Goal: Task Accomplishment & Management: Complete application form

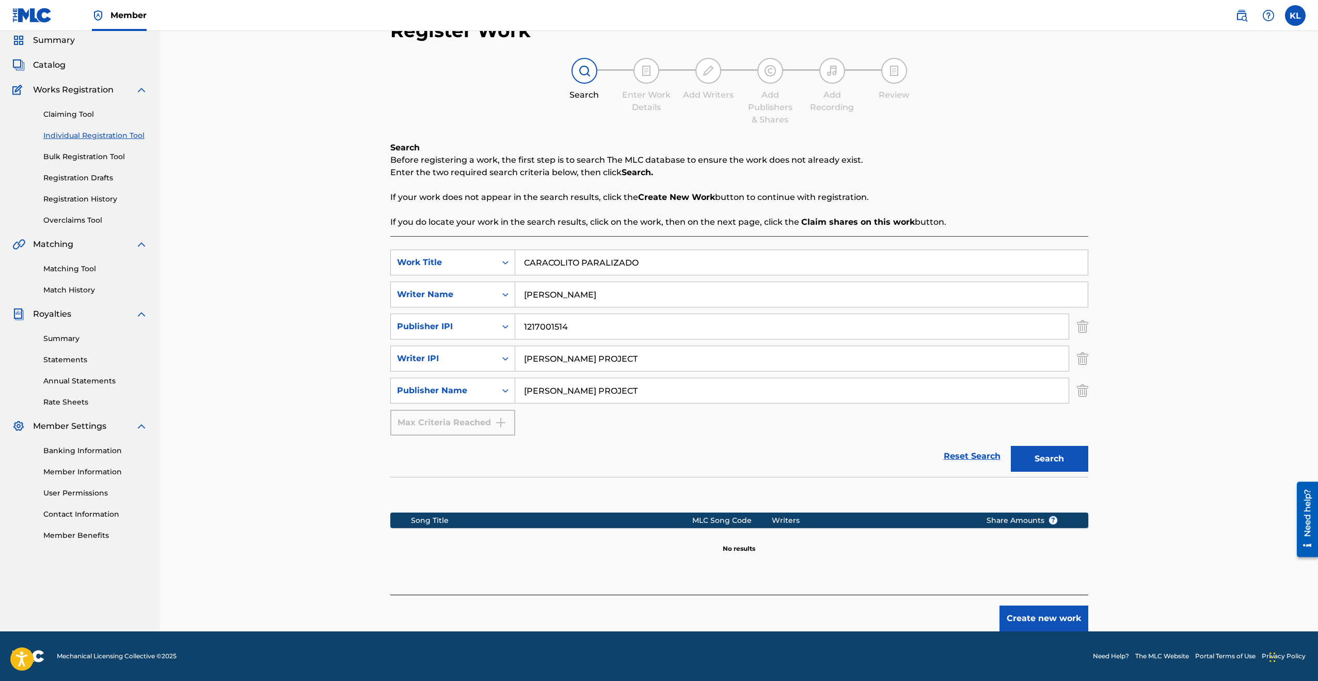
click at [1043, 616] on button "Create new work" at bounding box center [1044, 618] width 89 height 26
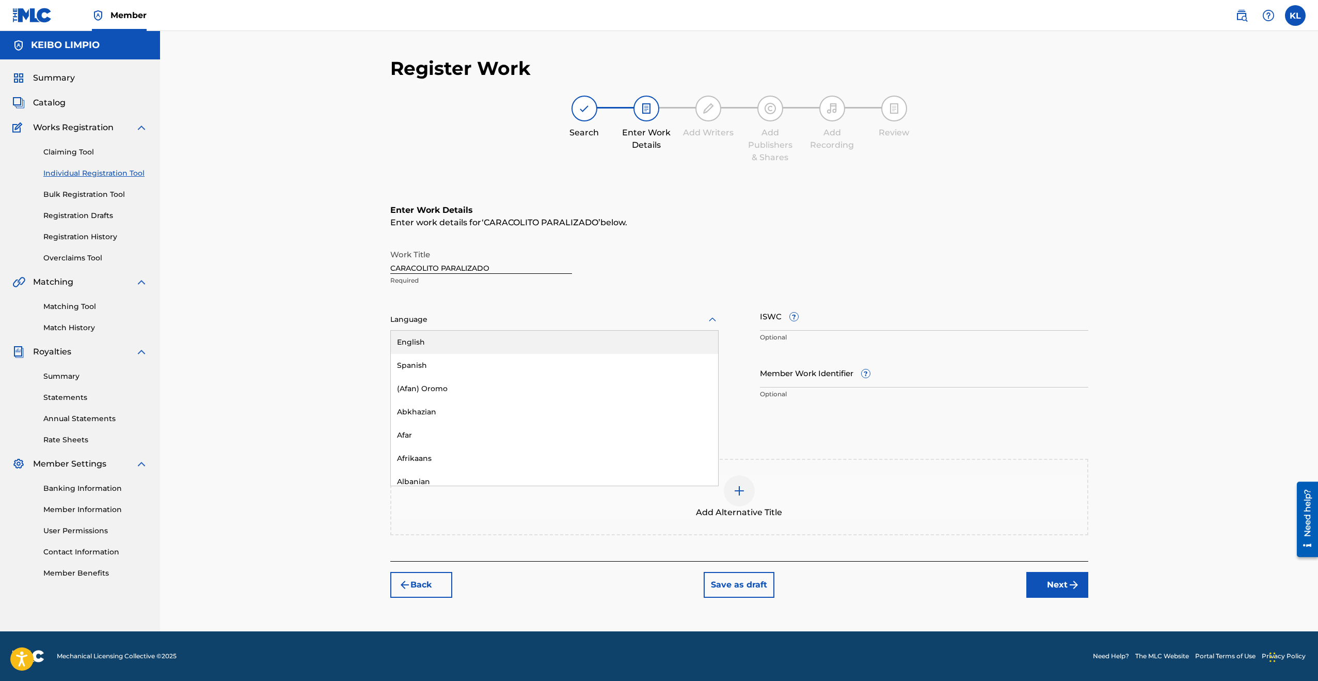
click at [710, 320] on icon at bounding box center [712, 319] width 7 height 4
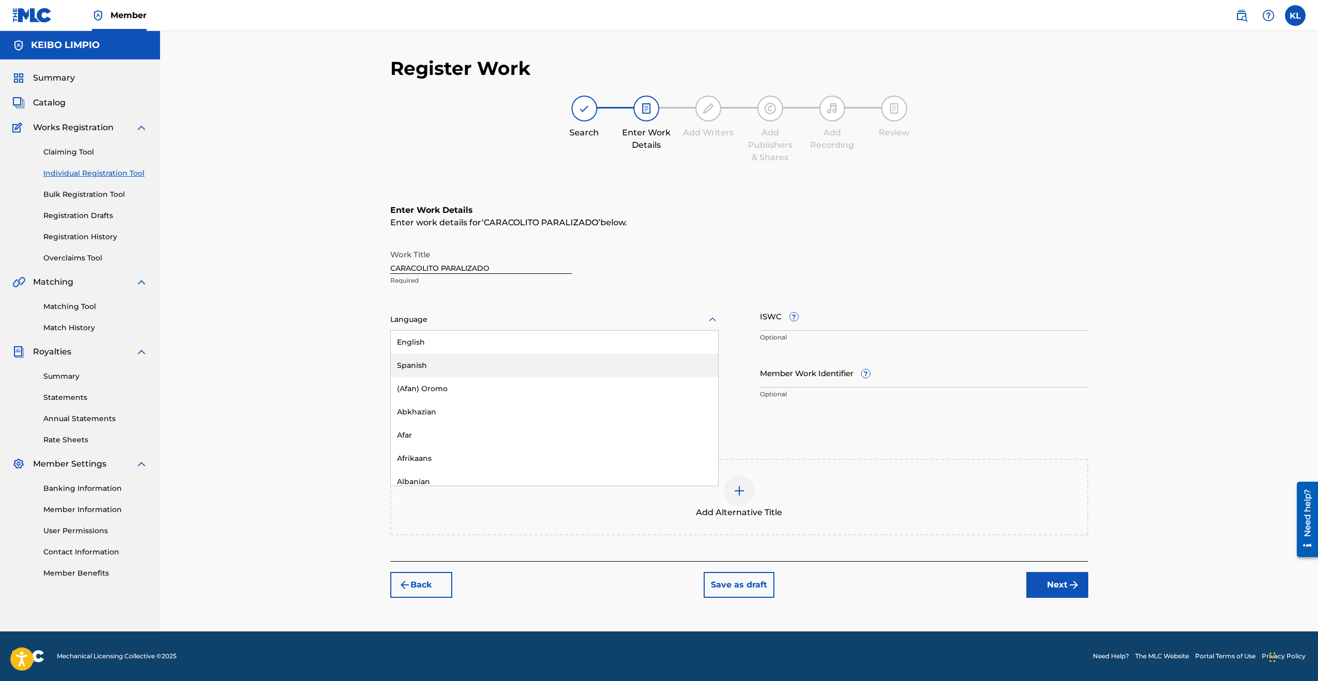
click at [655, 362] on div "Spanish" at bounding box center [554, 365] width 327 height 23
click at [425, 378] on input "Duration" at bounding box center [554, 372] width 328 height 29
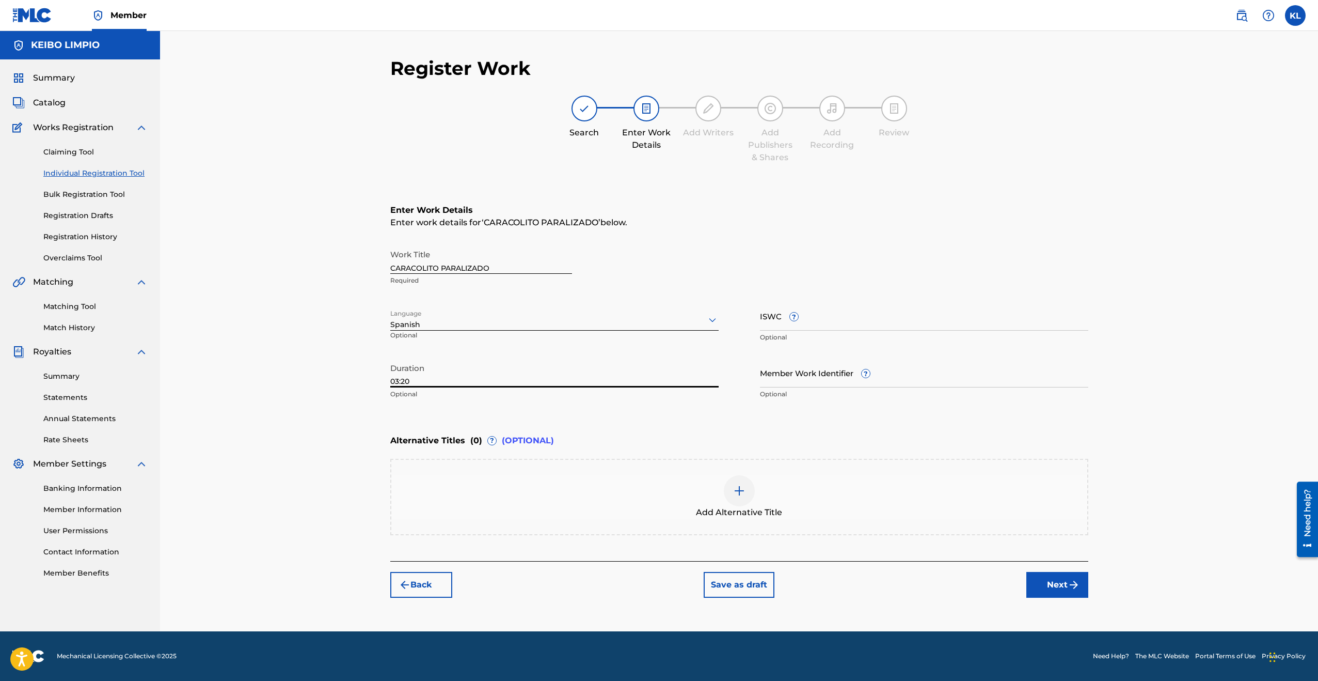
type input "03:20"
click at [807, 321] on input "ISWC ?" at bounding box center [924, 315] width 328 height 29
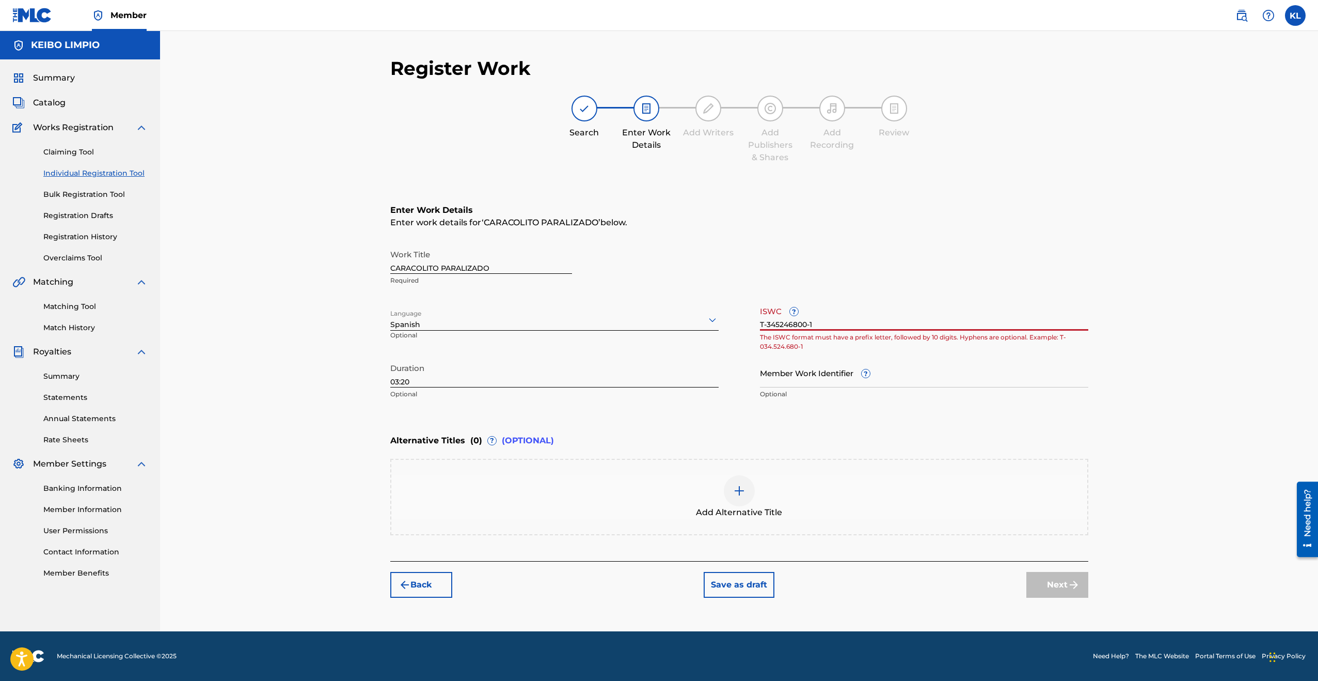
click at [912, 371] on input "Member Work Identifier ?" at bounding box center [924, 372] width 328 height 29
click at [848, 325] on input "T-345246800-1" at bounding box center [924, 315] width 328 height 29
type input "T"
click at [1057, 587] on button "Next" at bounding box center [1057, 585] width 62 height 26
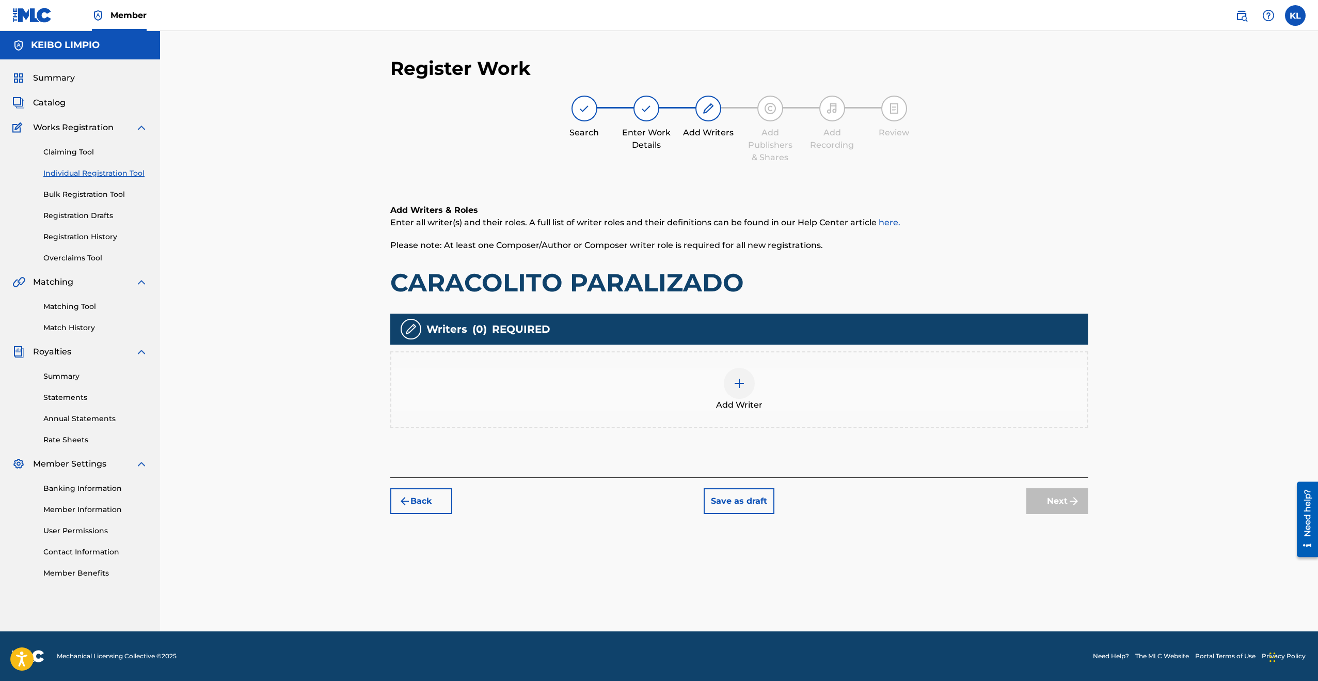
click at [737, 384] on img at bounding box center [739, 383] width 12 height 12
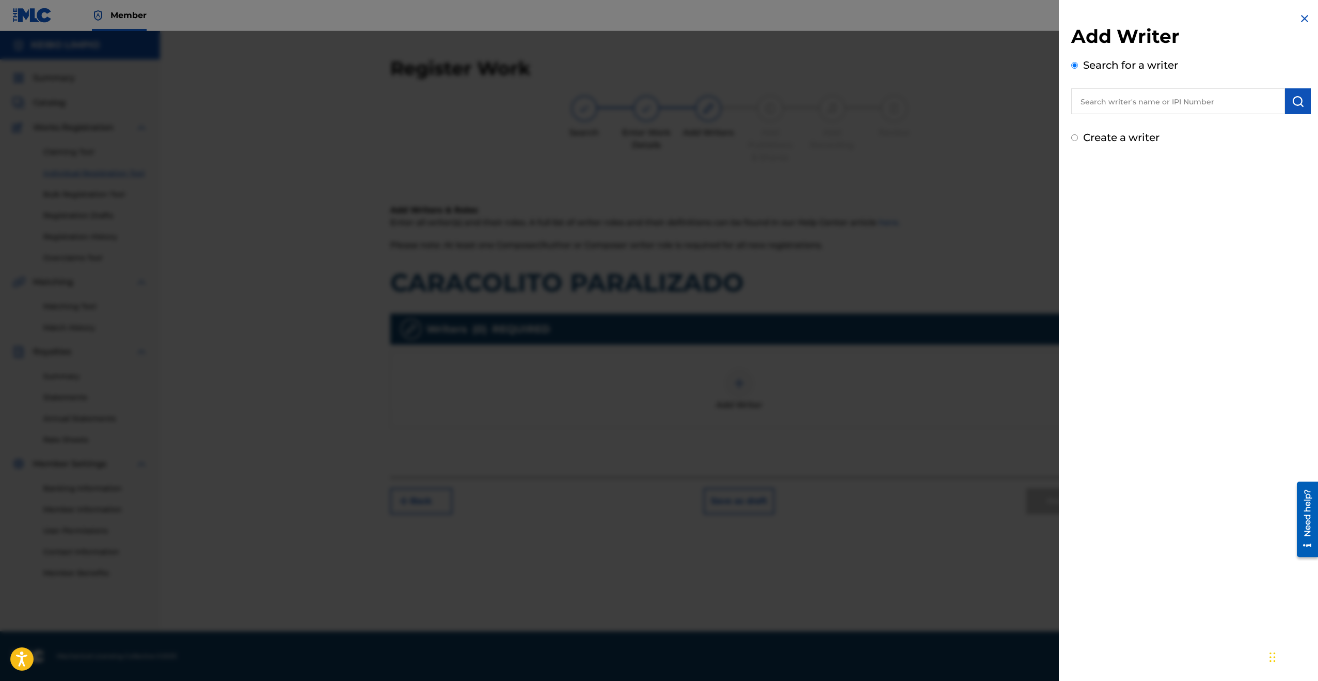
click at [1149, 103] on input "text" at bounding box center [1178, 101] width 214 height 26
type input "[PERSON_NAME]"
click at [1297, 103] on img "submit" at bounding box center [1298, 101] width 12 height 12
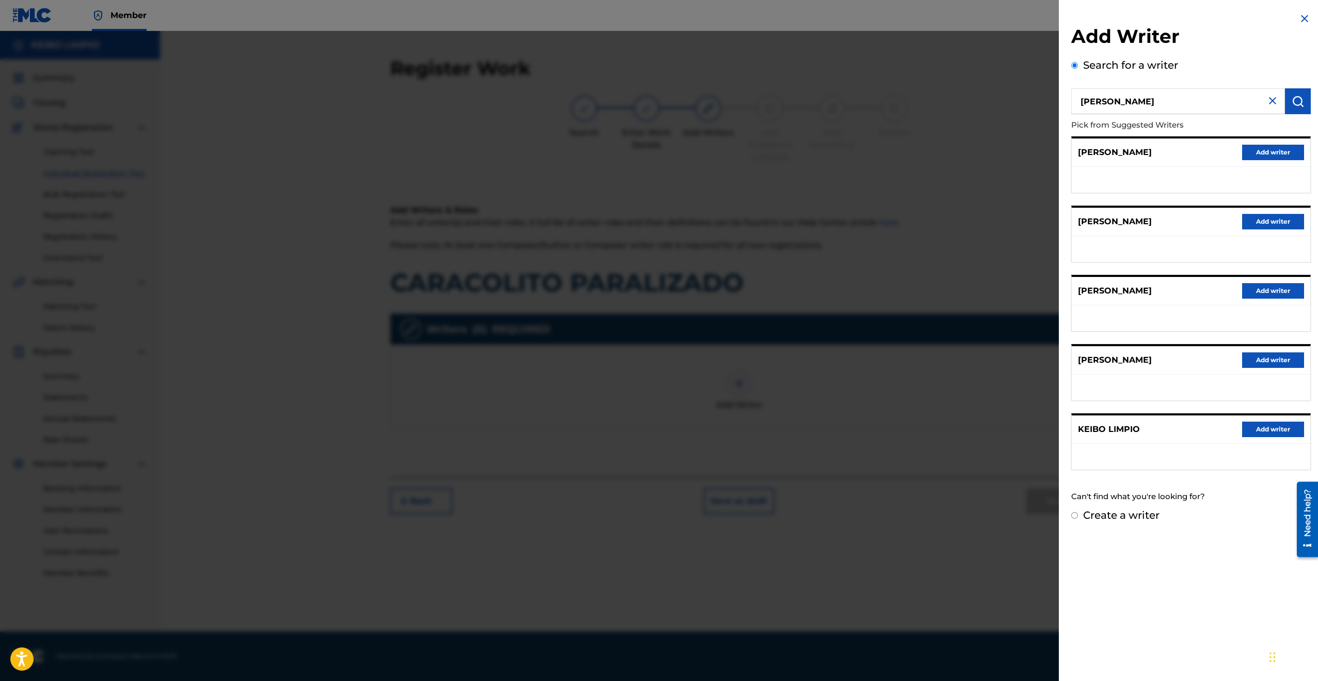
click at [1252, 431] on button "Add writer" at bounding box center [1273, 428] width 62 height 15
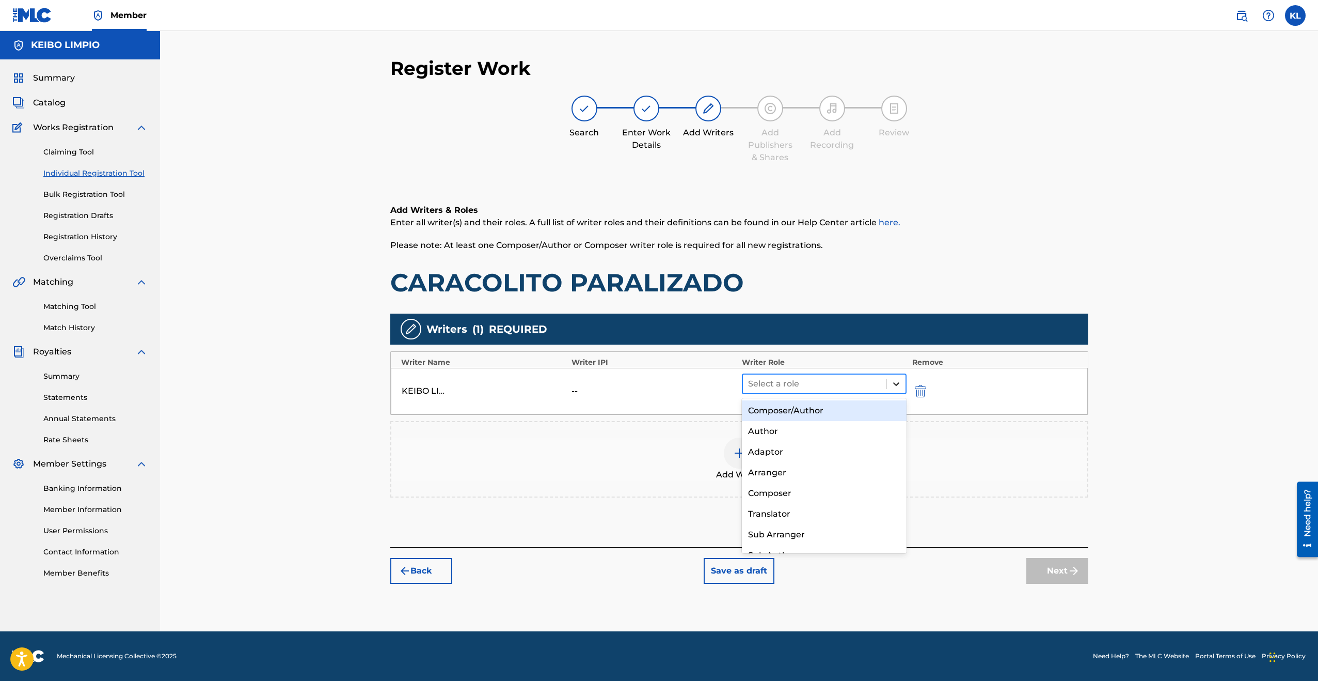
click at [896, 385] on icon at bounding box center [896, 384] width 6 height 4
click at [821, 408] on div "Composer/Author" at bounding box center [824, 410] width 165 height 21
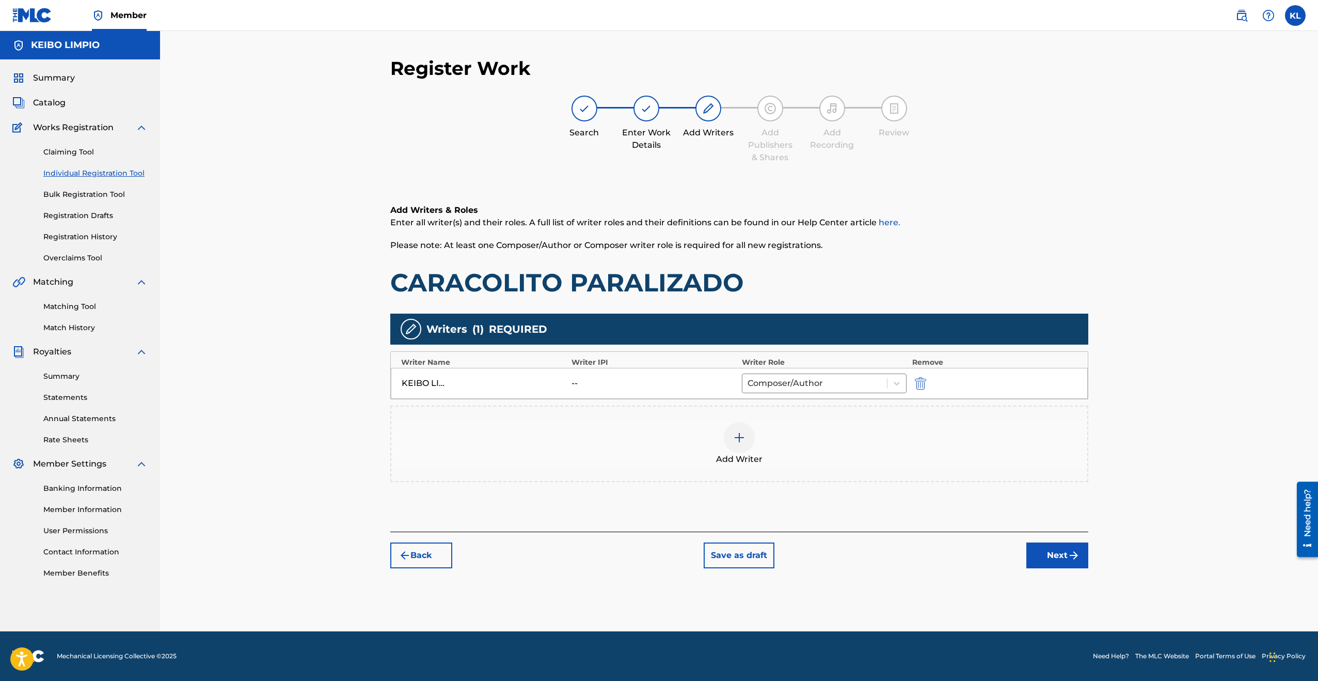
click at [1057, 556] on button "Next" at bounding box center [1057, 555] width 62 height 26
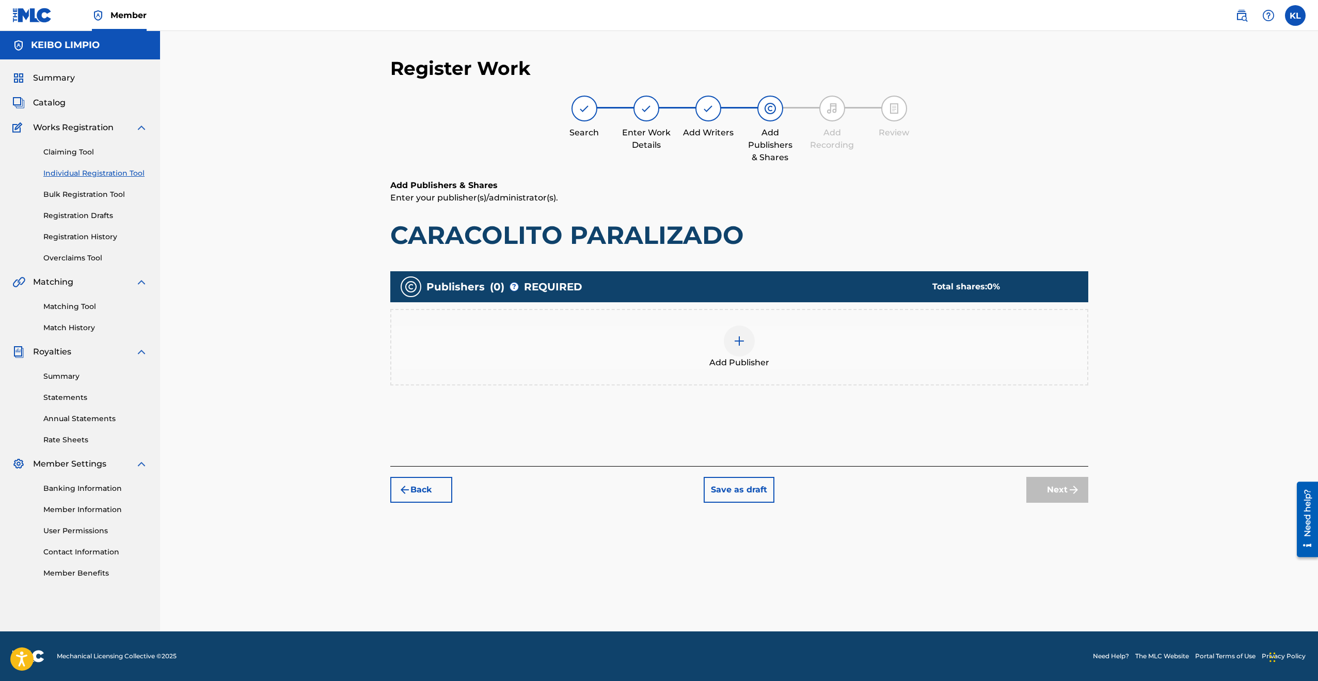
click at [743, 340] on img at bounding box center [739, 341] width 12 height 12
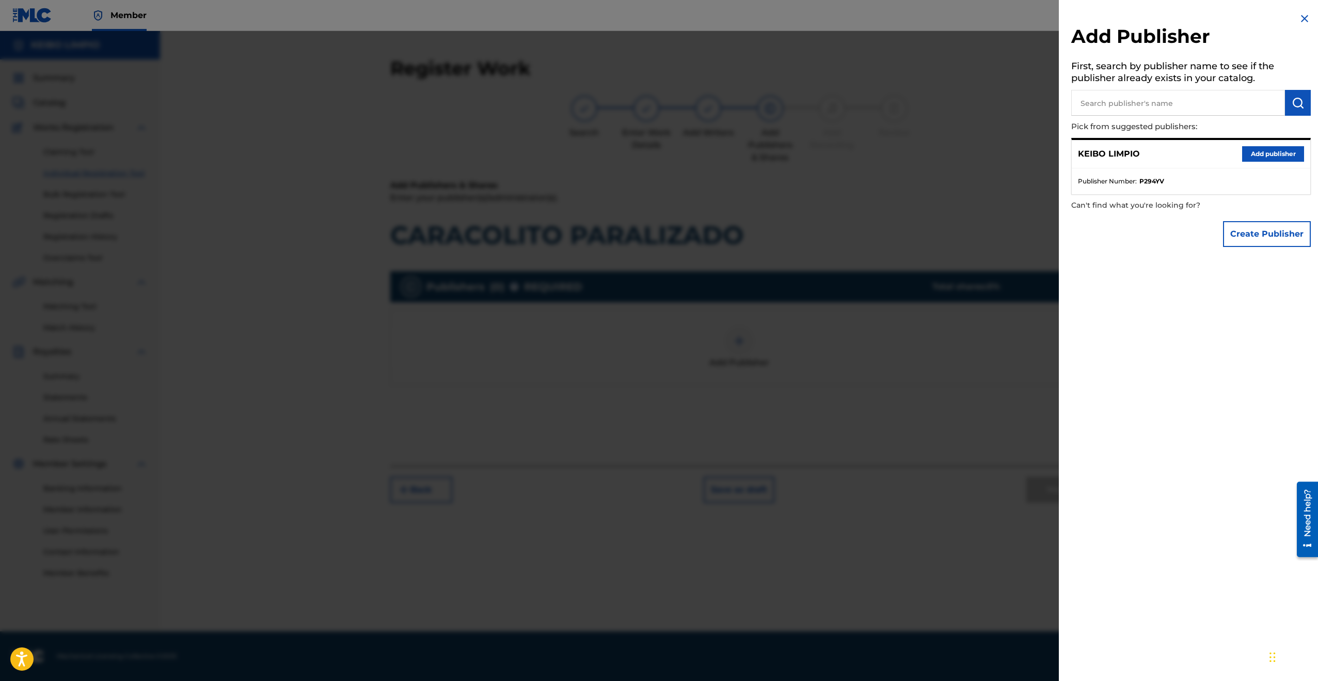
click at [1129, 101] on input "text" at bounding box center [1178, 103] width 214 height 26
type input "[PERSON_NAME] PROJECT"
click at [1292, 107] on img "submit" at bounding box center [1298, 103] width 12 height 12
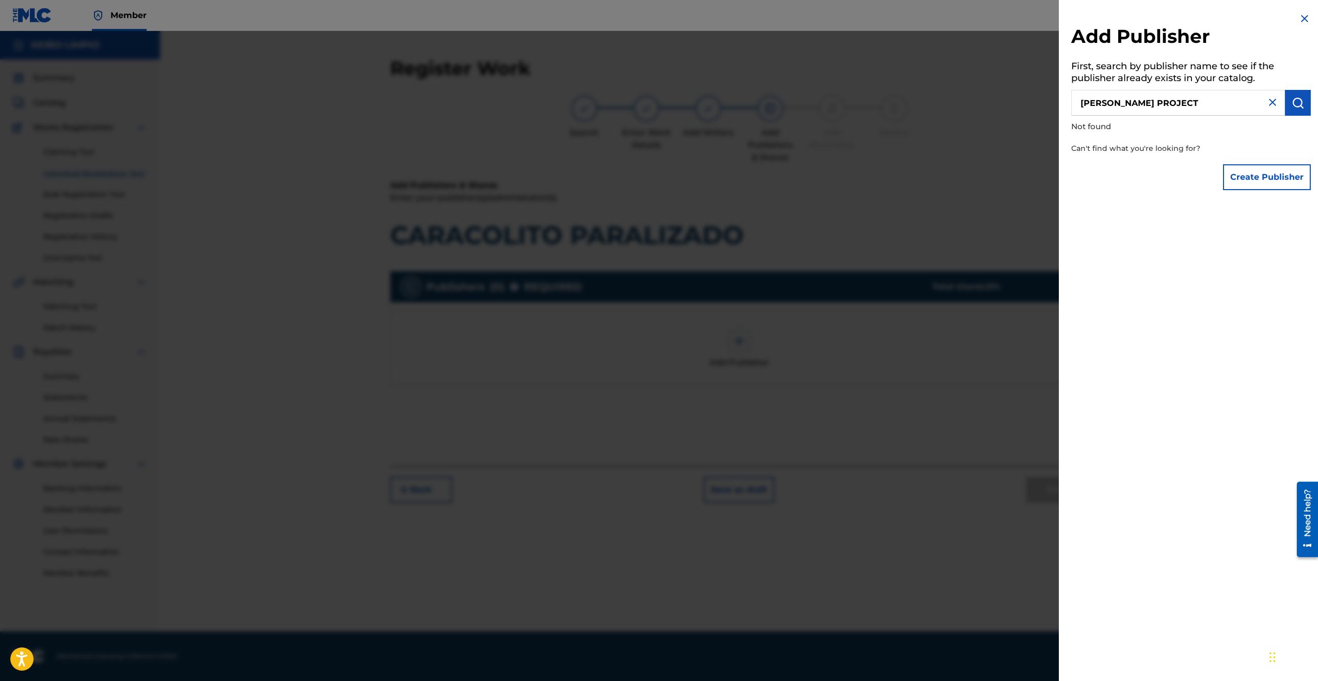
click at [1292, 104] on img "submit" at bounding box center [1298, 103] width 12 height 12
click at [1269, 101] on img at bounding box center [1273, 102] width 12 height 12
click at [1210, 102] on input "text" at bounding box center [1178, 103] width 214 height 26
type input "KEIBO LIMPIO"
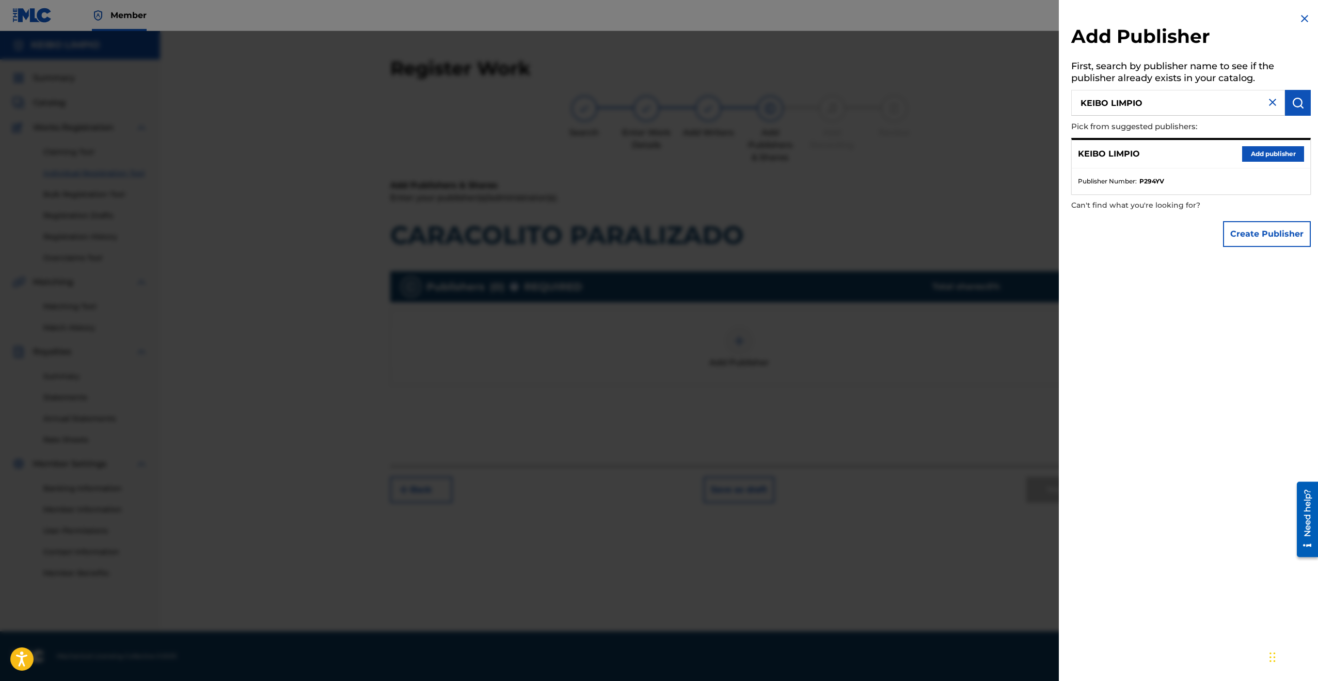
click at [1256, 157] on button "Add publisher" at bounding box center [1273, 153] width 62 height 15
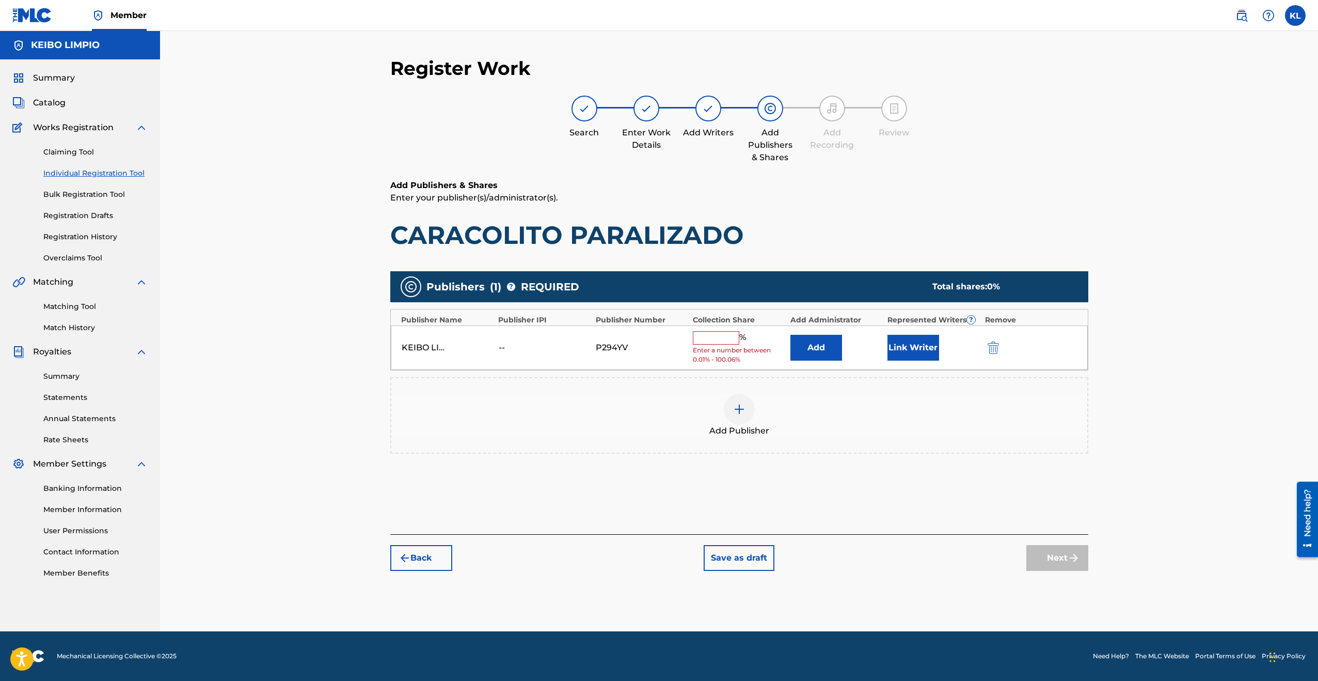
click at [713, 333] on input "text" at bounding box center [716, 337] width 46 height 13
type input "50"
click at [1064, 552] on button "Next" at bounding box center [1057, 550] width 62 height 26
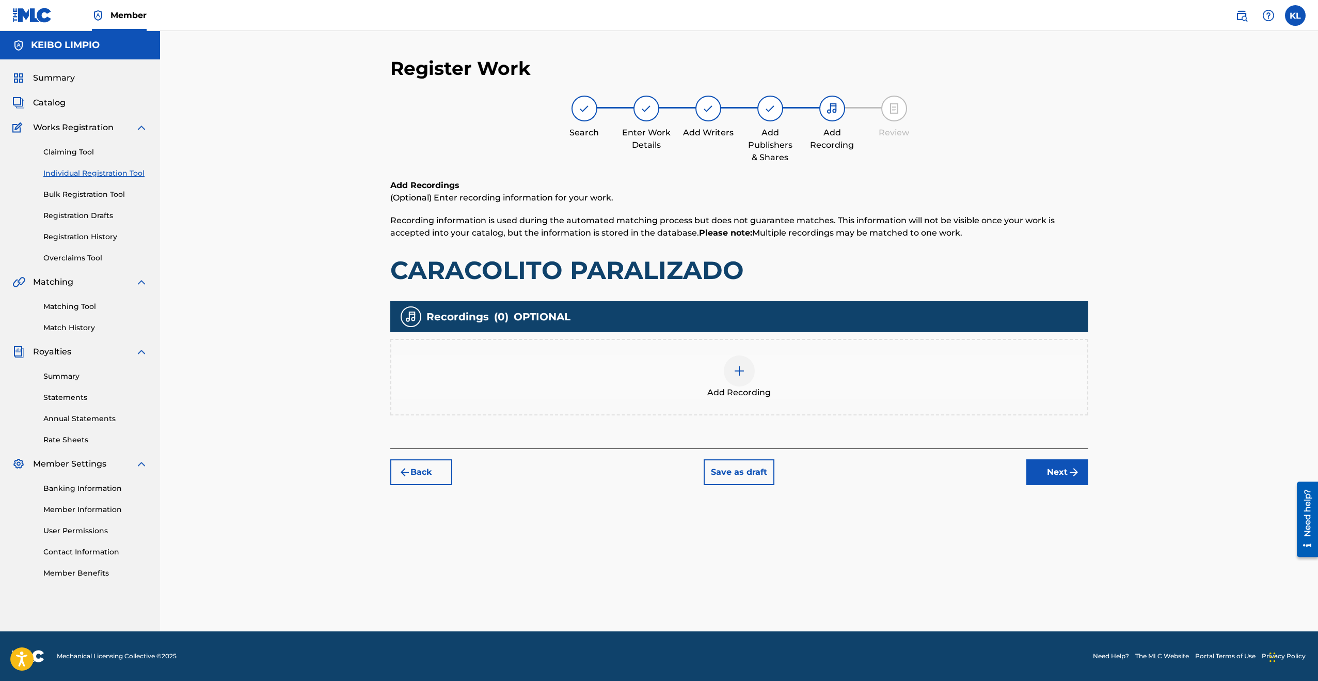
click at [739, 371] on img at bounding box center [739, 371] width 12 height 12
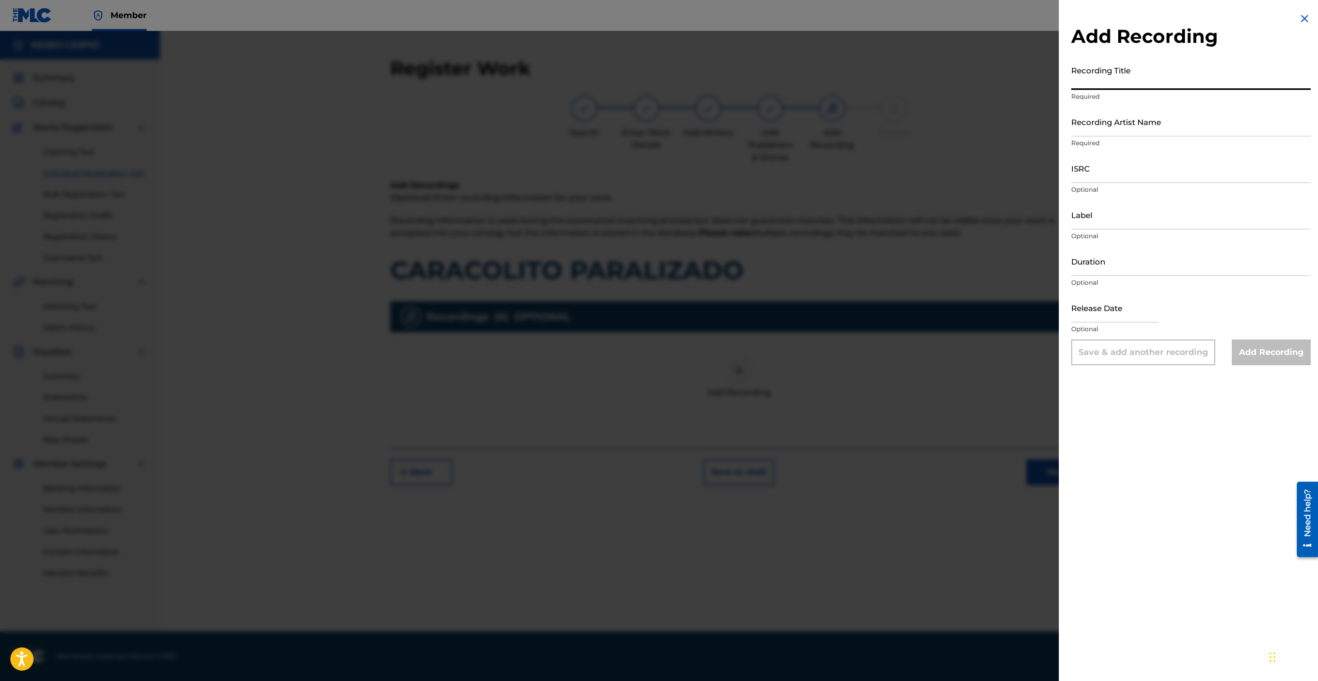
drag, startPoint x: 1140, startPoint y: 78, endPoint x: 1060, endPoint y: 78, distance: 80.6
click at [1060, 78] on div "Add Recording Recording Title Required Recording Artist Name Required ISRC Opti…" at bounding box center [1191, 188] width 264 height 377
type input "CARACOLITO PARALIZADO"
click at [1102, 130] on input "Recording Artist Name" at bounding box center [1191, 121] width 240 height 29
type input "[PERSON_NAME]"
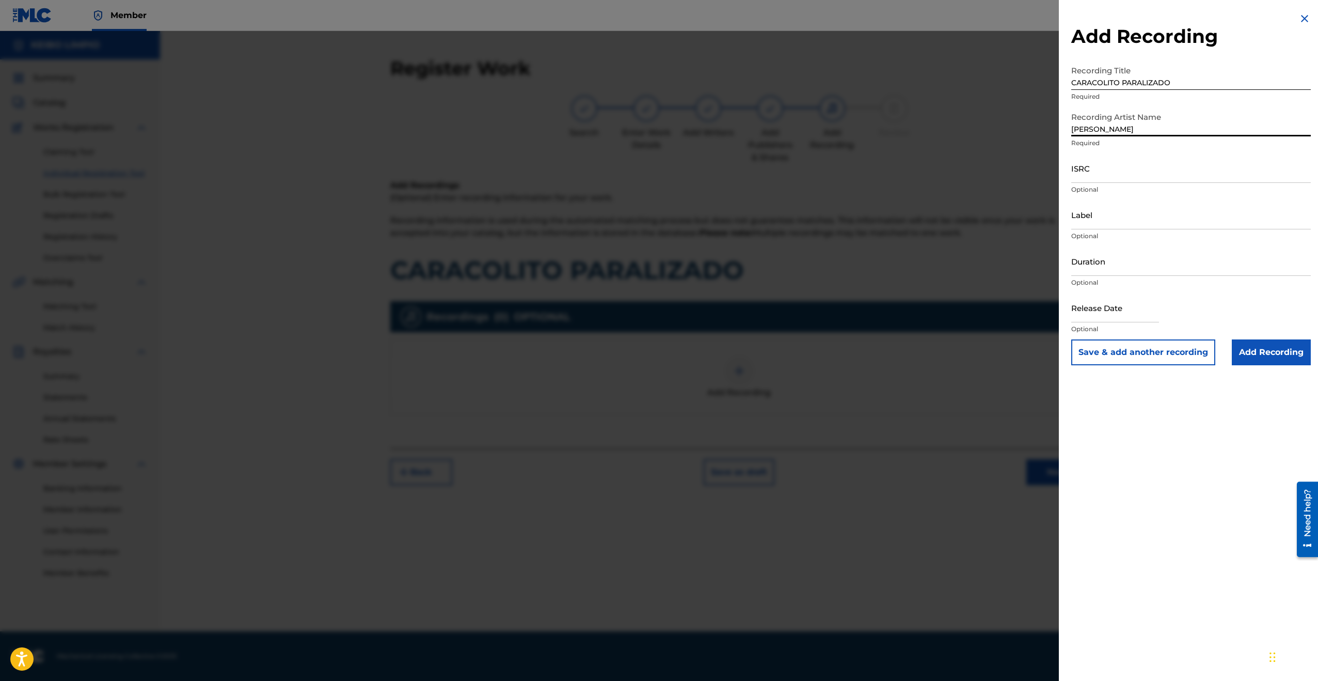
click at [1100, 175] on input "ISRC" at bounding box center [1191, 167] width 240 height 29
click at [1093, 172] on input "ISRC" at bounding box center [1191, 167] width 240 height 29
paste input "QZZ7L2577625"
type input "QZZ7L2577625"
click at [1105, 221] on input "Label" at bounding box center [1191, 214] width 240 height 29
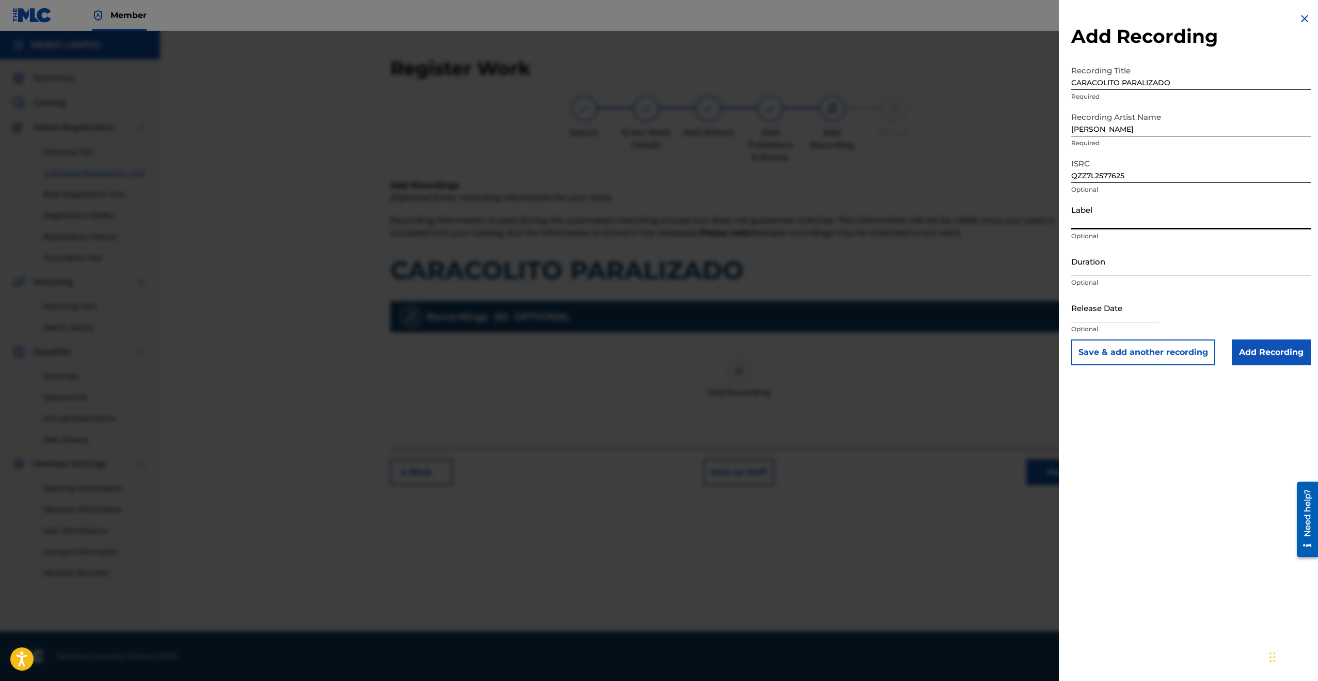
type input "KEIBO"
click at [1103, 266] on input "Duration" at bounding box center [1191, 260] width 240 height 29
type input "03:20"
click at [1111, 317] on input "text" at bounding box center [1115, 307] width 88 height 29
select select "7"
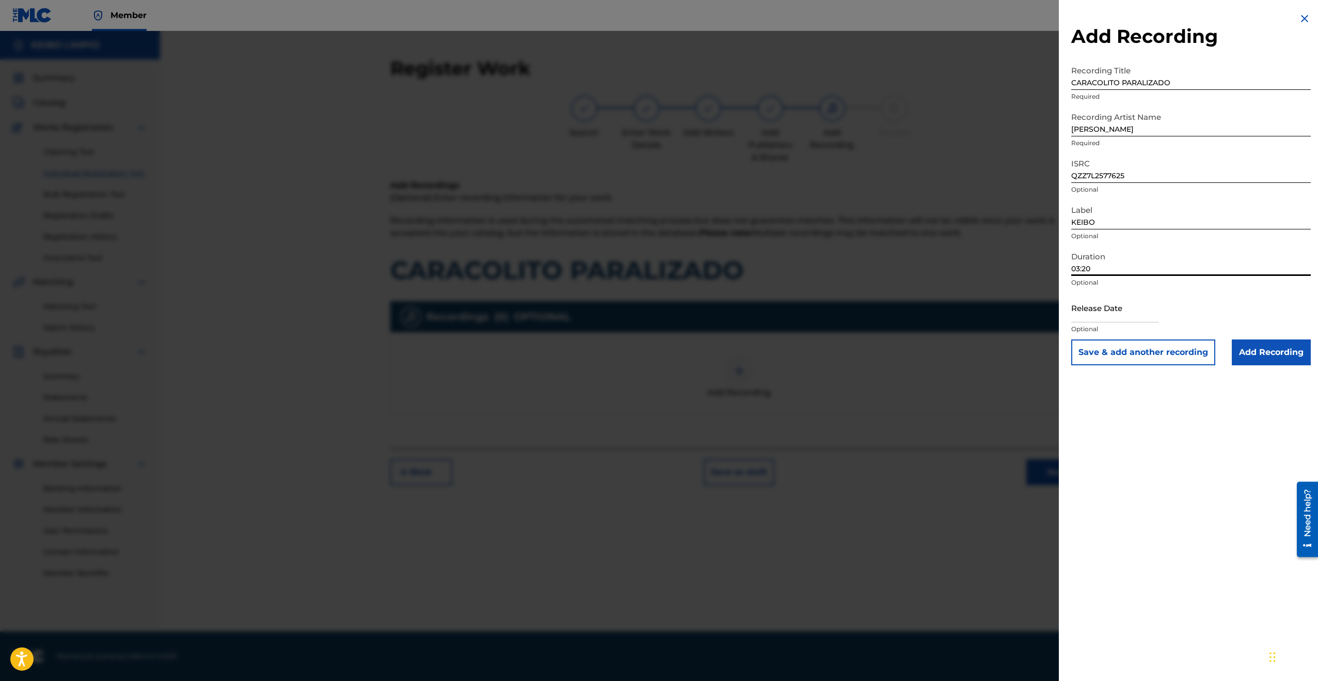
select select "2025"
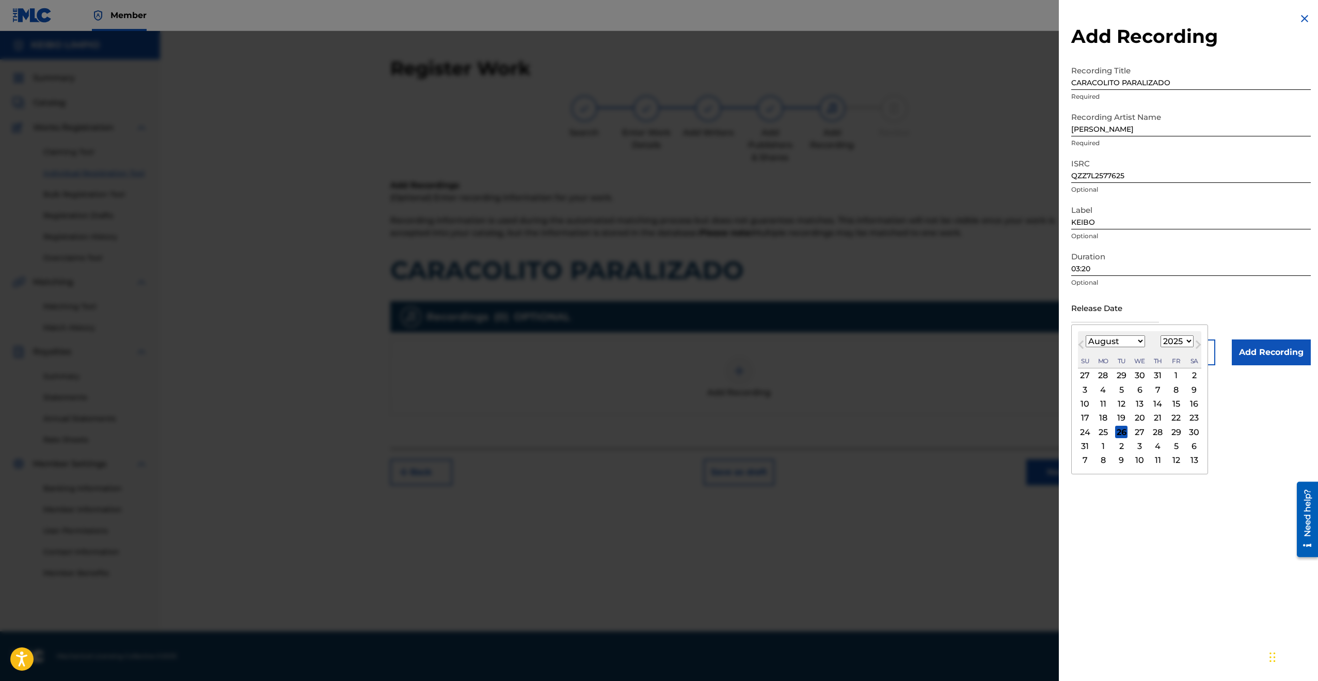
click at [1121, 430] on div "26" at bounding box center [1121, 431] width 12 height 12
type input "[DATE]"
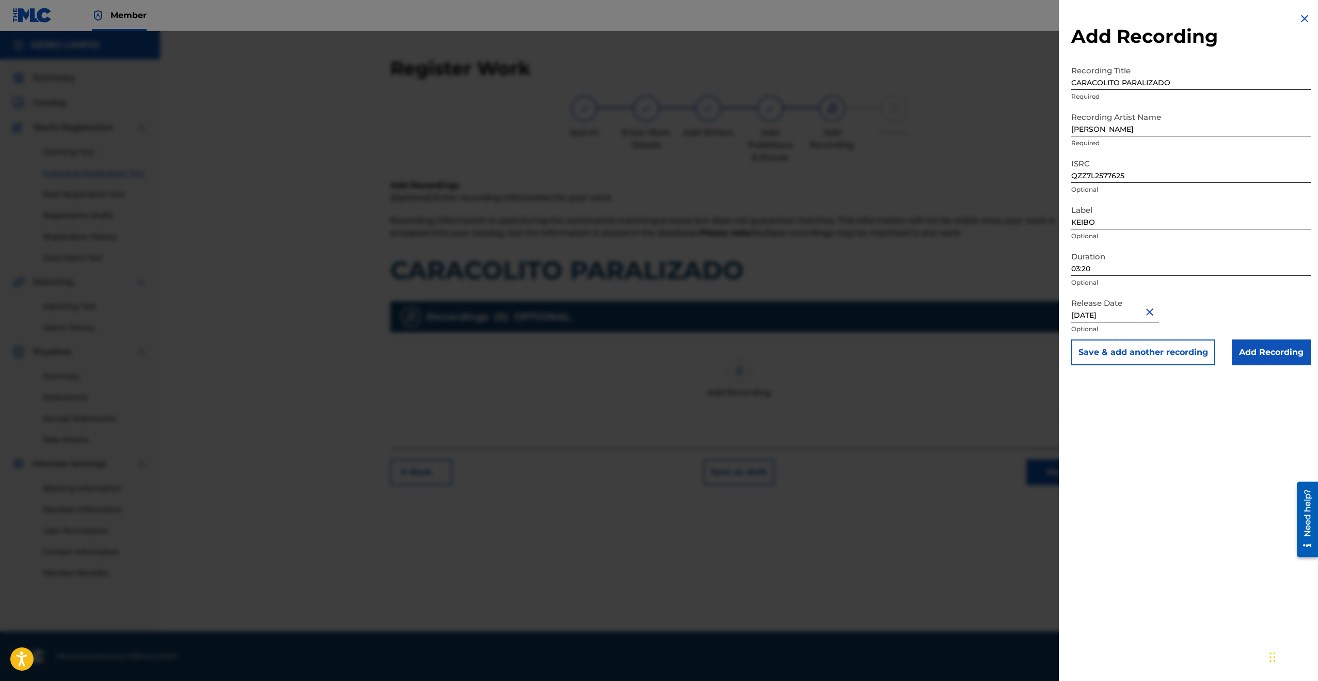
click at [1266, 357] on input "Add Recording" at bounding box center [1271, 352] width 79 height 26
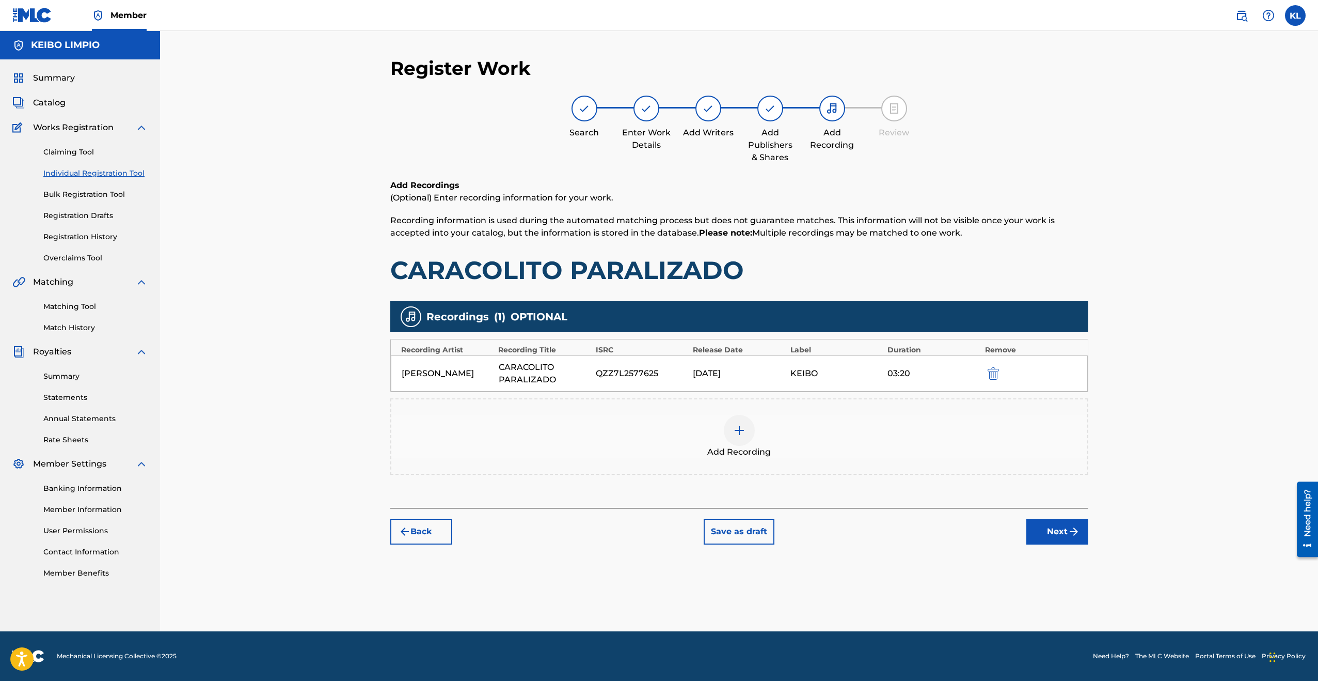
click at [1066, 533] on button "Next" at bounding box center [1057, 531] width 62 height 26
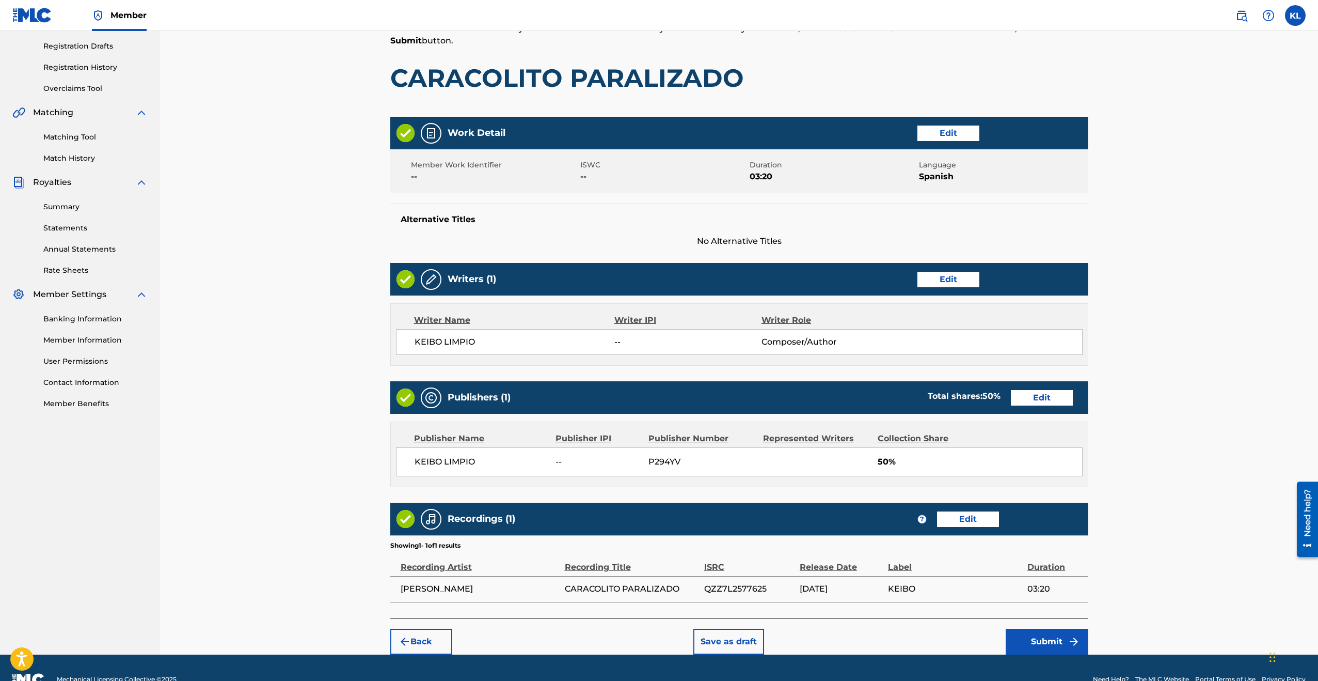
scroll to position [192, 0]
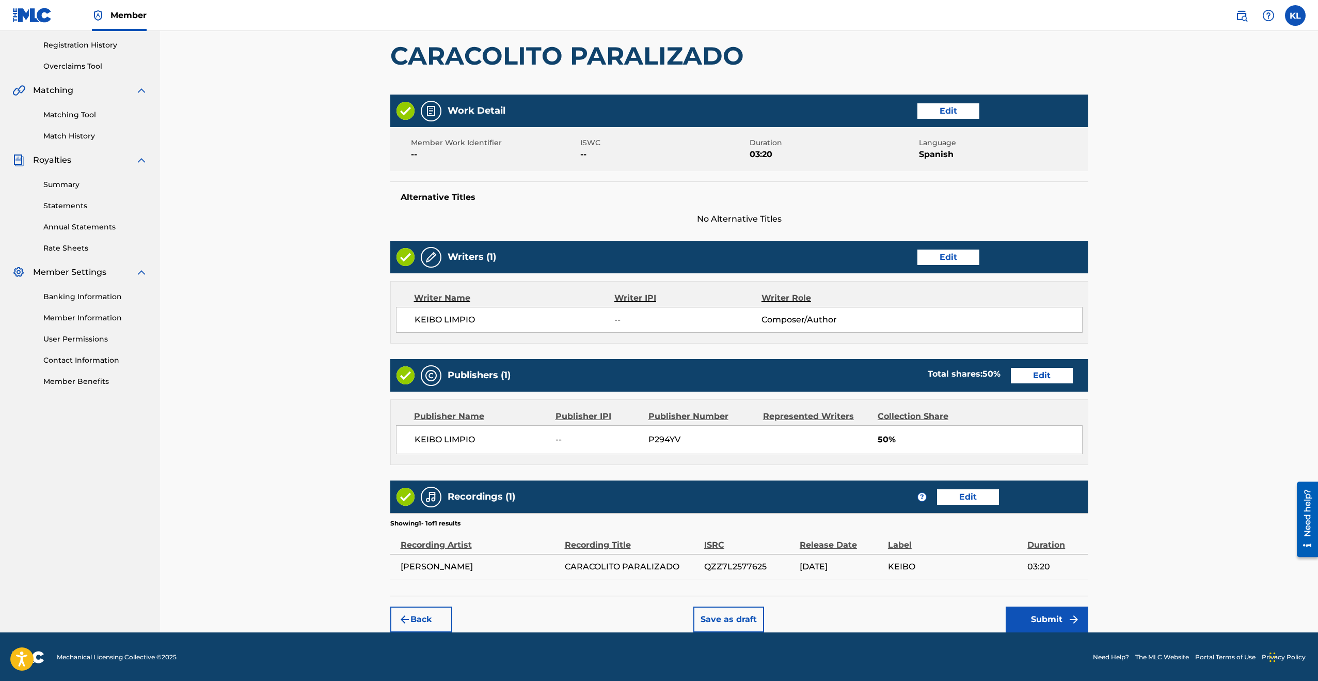
click at [1054, 617] on button "Submit" at bounding box center [1047, 619] width 83 height 26
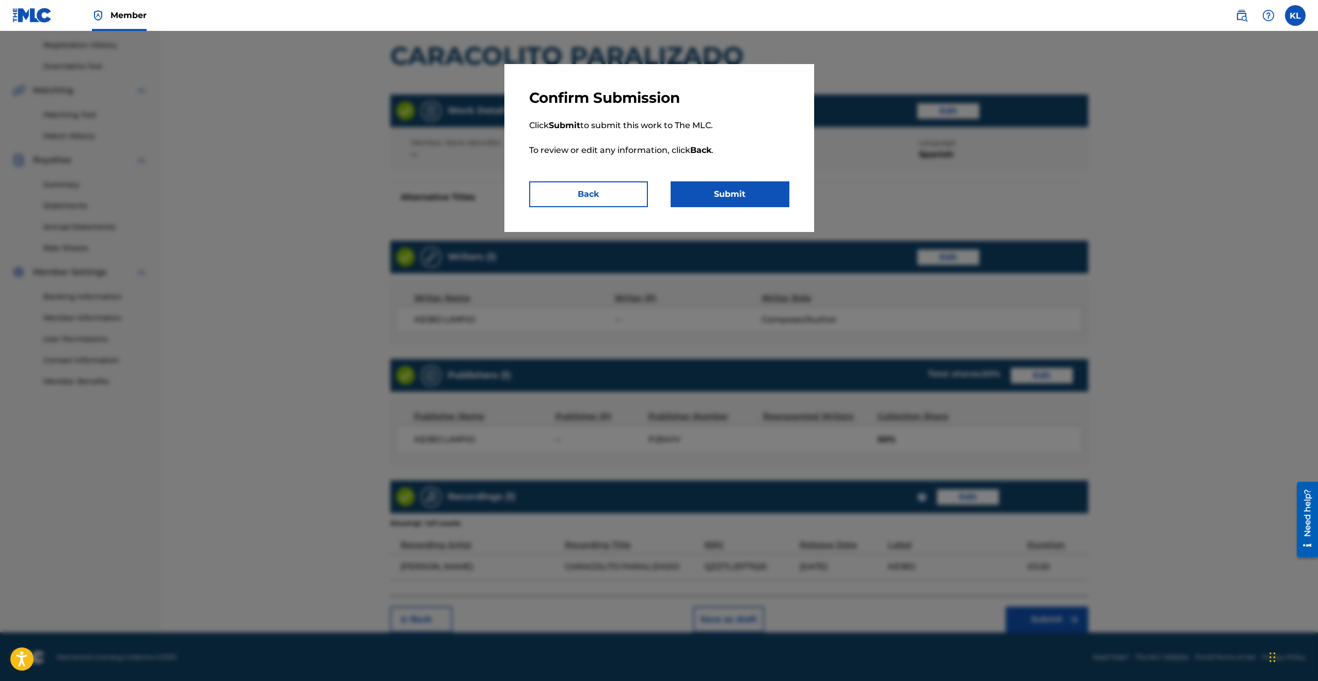
click at [723, 195] on button "Submit" at bounding box center [730, 194] width 119 height 26
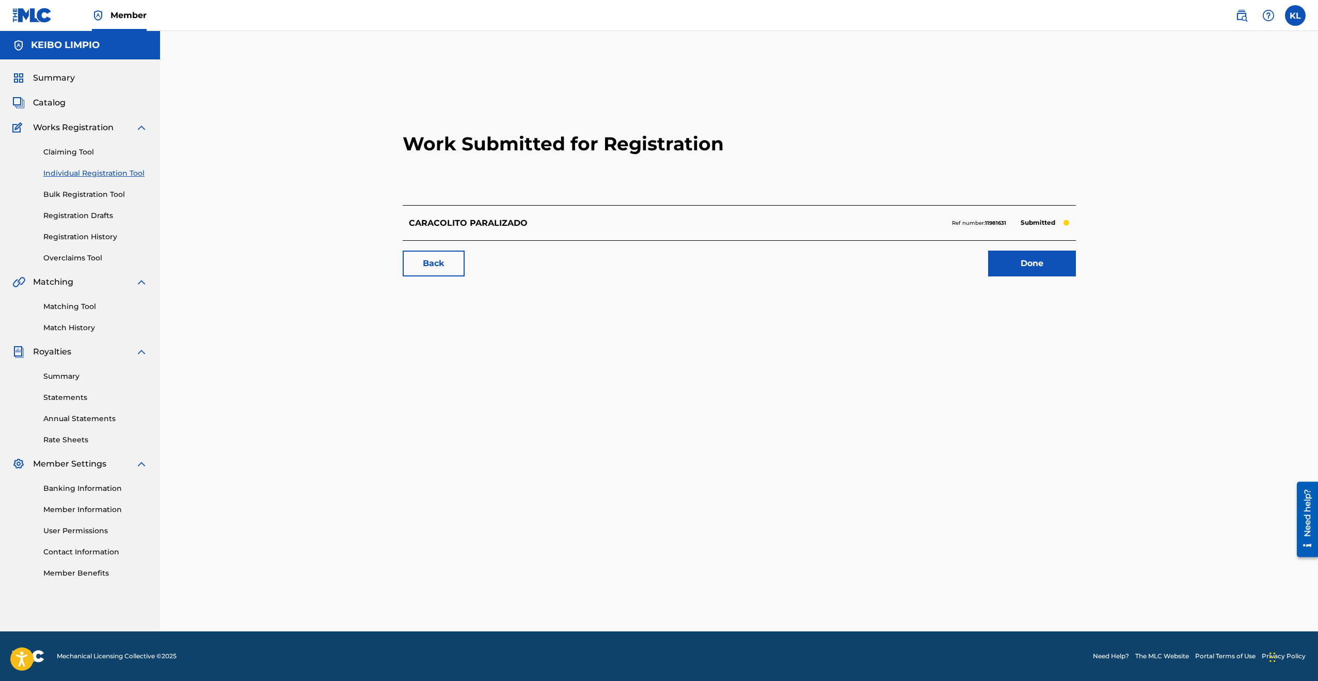
click at [1022, 263] on link "Done" at bounding box center [1032, 263] width 88 height 26
